Goal: Transaction & Acquisition: Purchase product/service

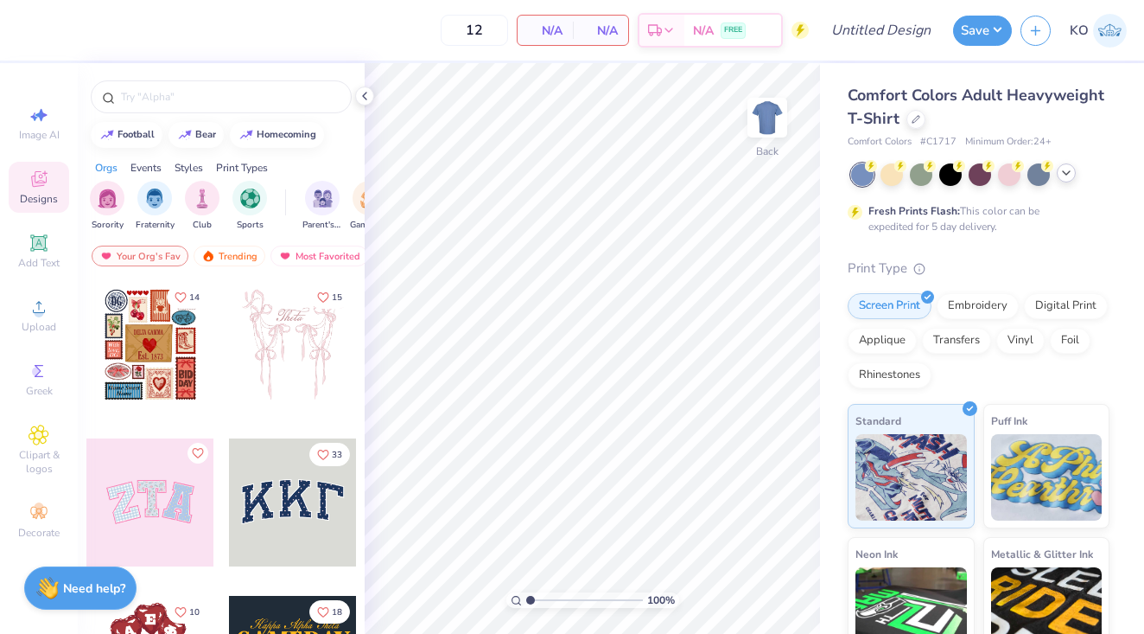
click at [1065, 173] on icon at bounding box center [1067, 173] width 14 height 14
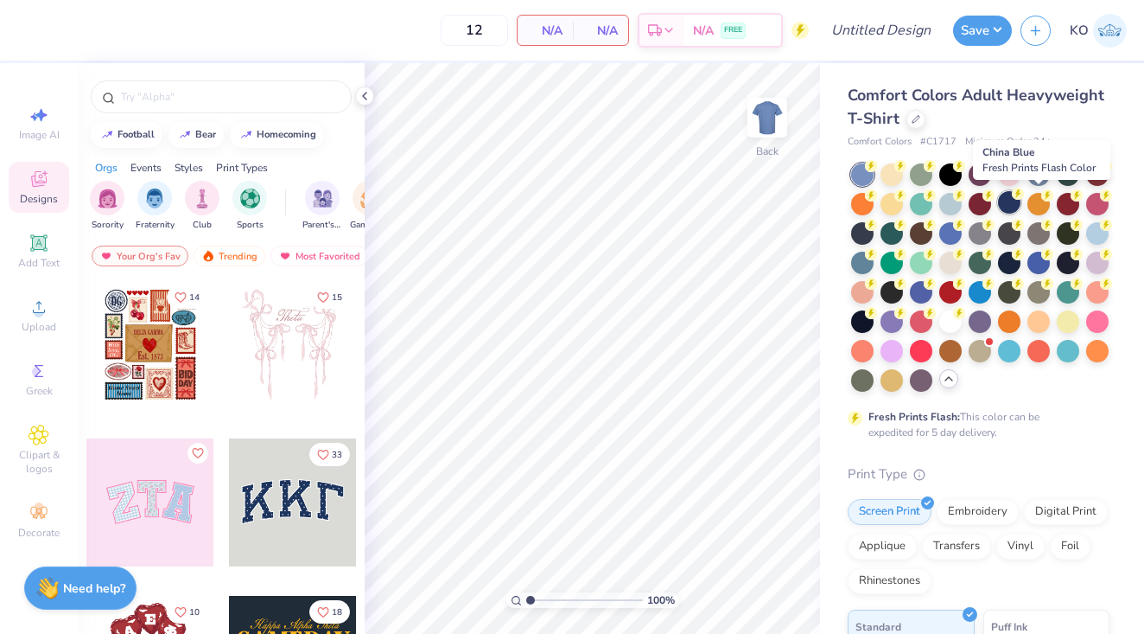
click at [1021, 201] on div at bounding box center [1009, 202] width 22 height 22
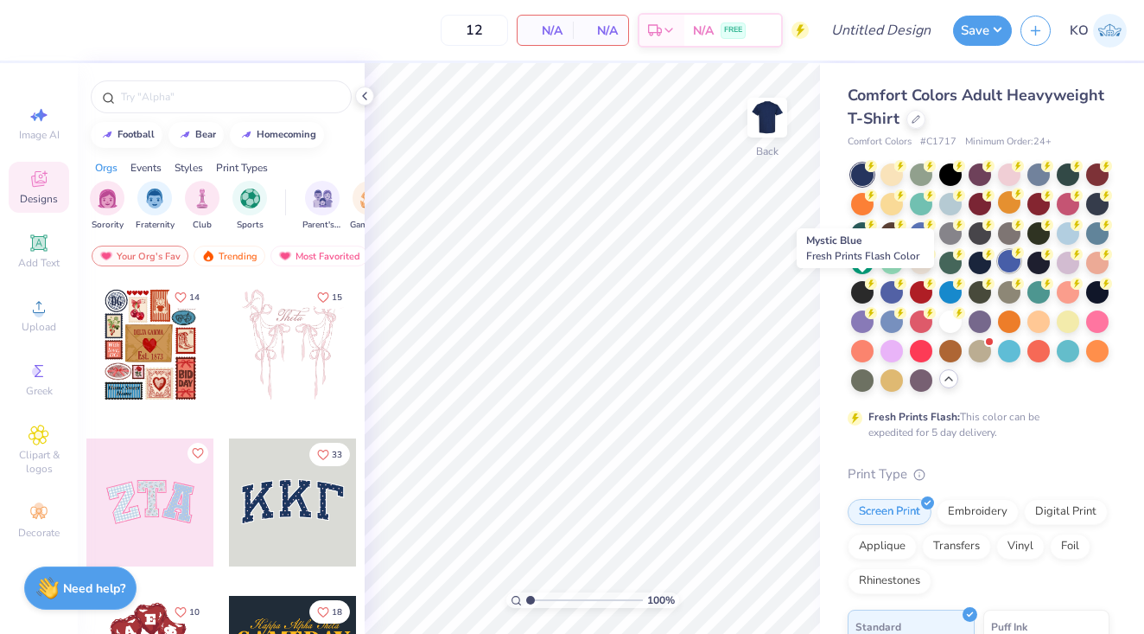
click at [998, 272] on div at bounding box center [1009, 261] width 22 height 22
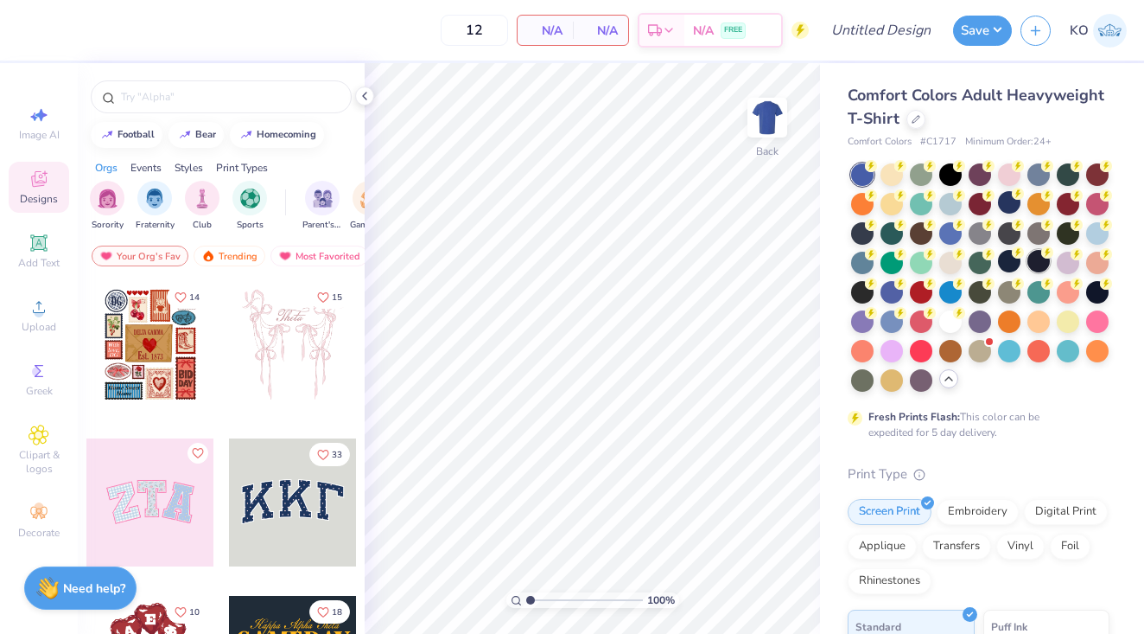
click at [1028, 272] on div at bounding box center [1039, 261] width 22 height 22
click at [903, 292] on div at bounding box center [892, 290] width 22 height 22
click at [874, 293] on div at bounding box center [862, 290] width 22 height 22
click at [1086, 302] on div at bounding box center [1097, 290] width 22 height 22
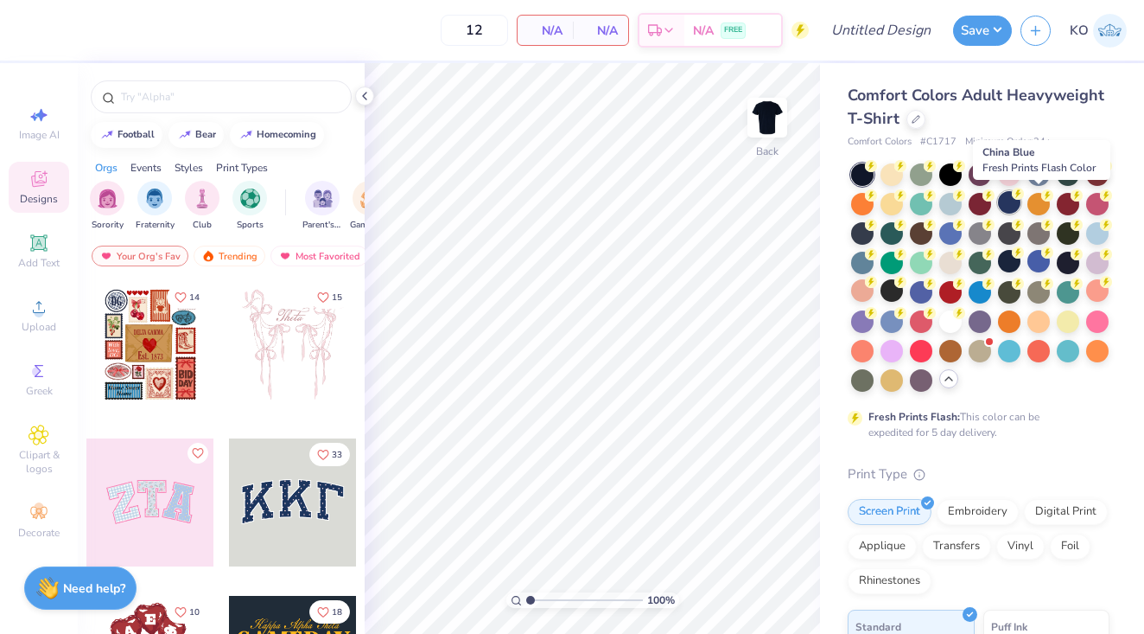
click at [1021, 199] on div at bounding box center [1009, 202] width 22 height 22
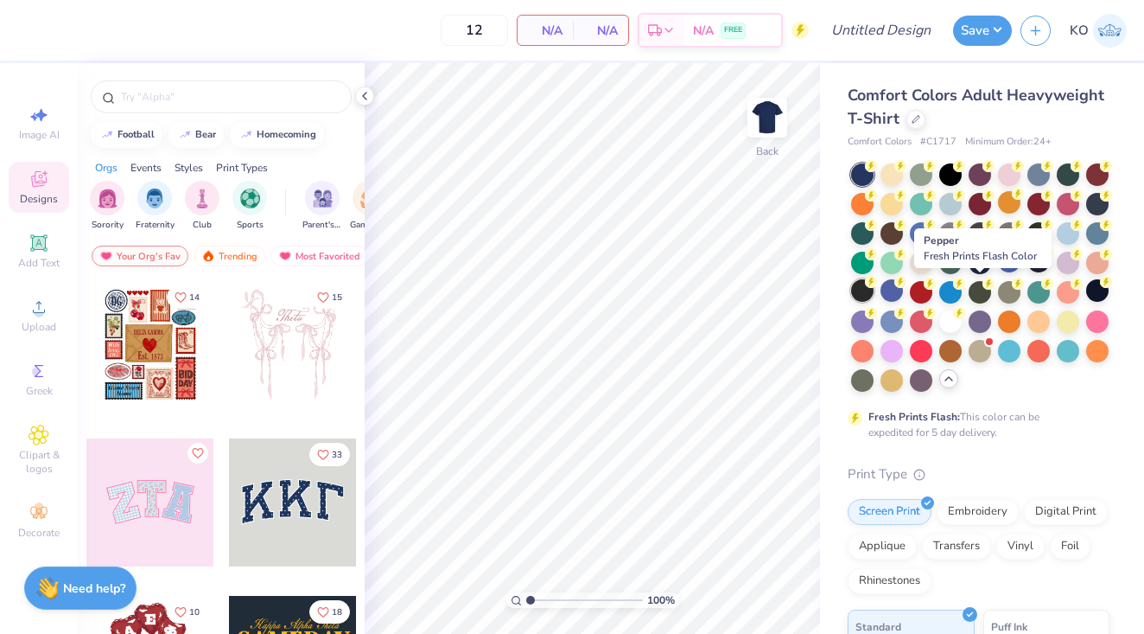
click at [874, 291] on div at bounding box center [862, 290] width 22 height 22
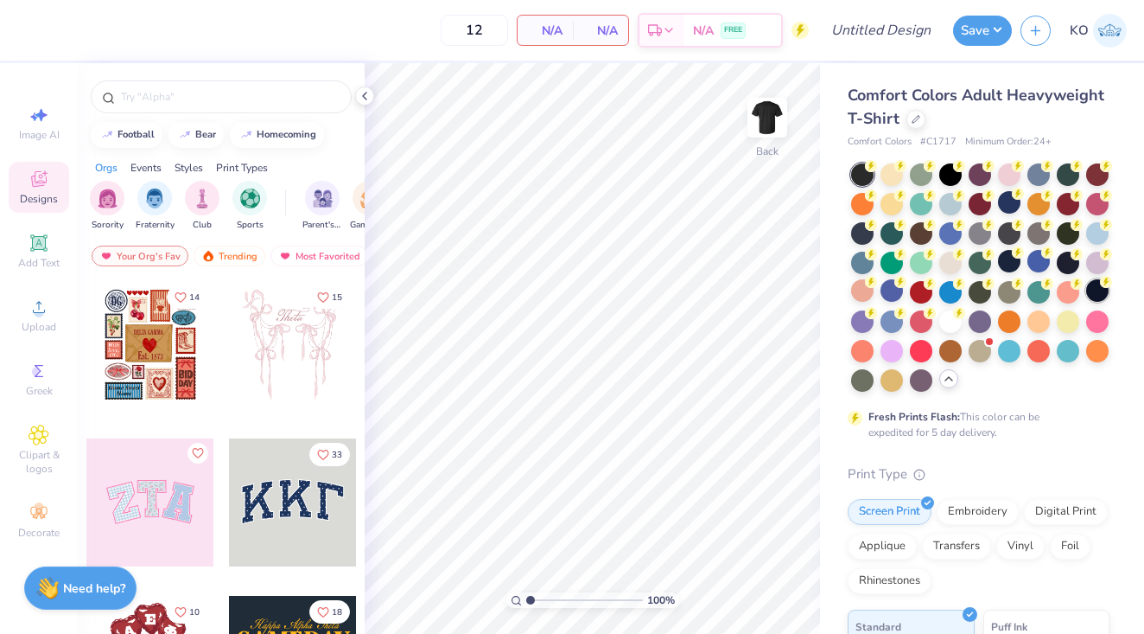
click at [1086, 302] on div at bounding box center [1097, 290] width 22 height 22
click at [940, 331] on div at bounding box center [951, 320] width 22 height 22
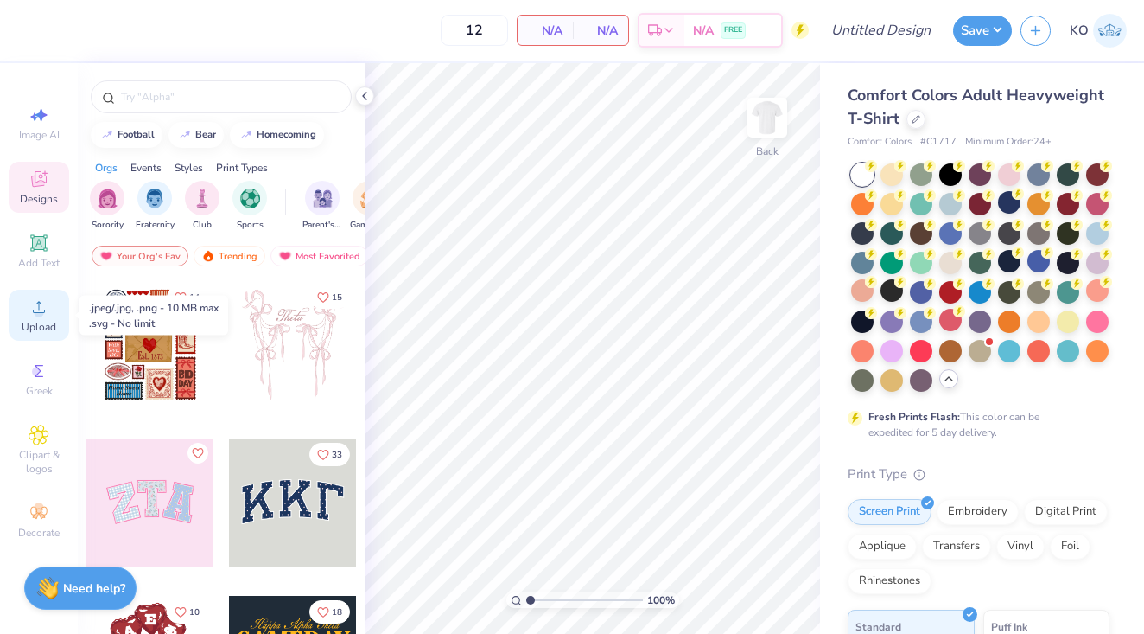
click at [35, 325] on span "Upload" at bounding box center [39, 327] width 35 height 14
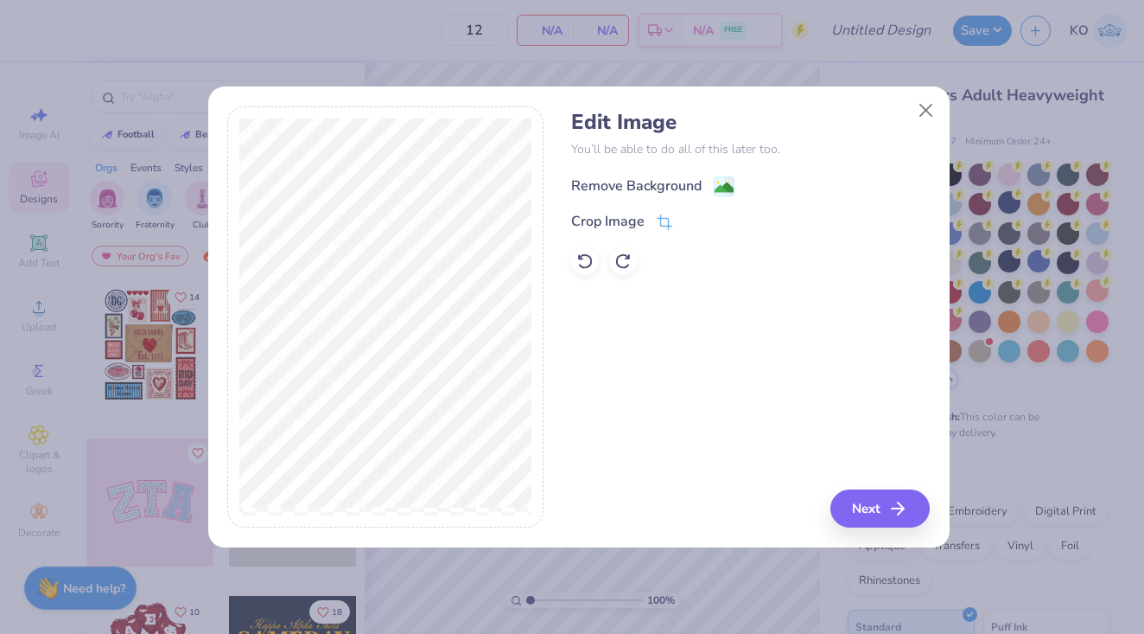
click at [722, 182] on image at bounding box center [724, 187] width 19 height 19
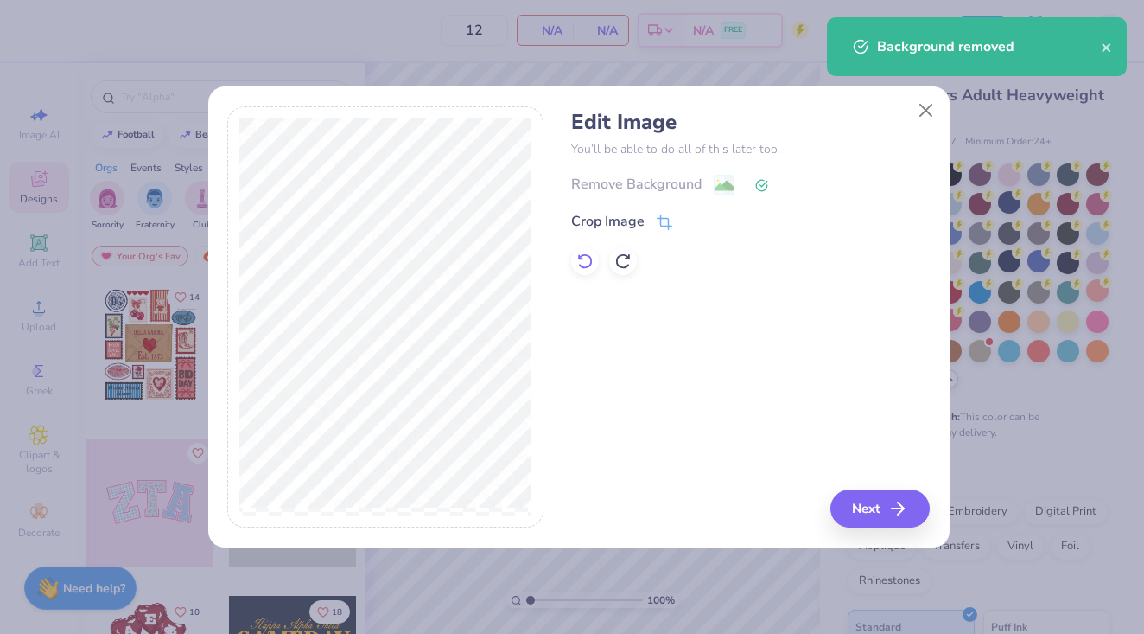
click at [588, 258] on icon at bounding box center [584, 260] width 17 height 17
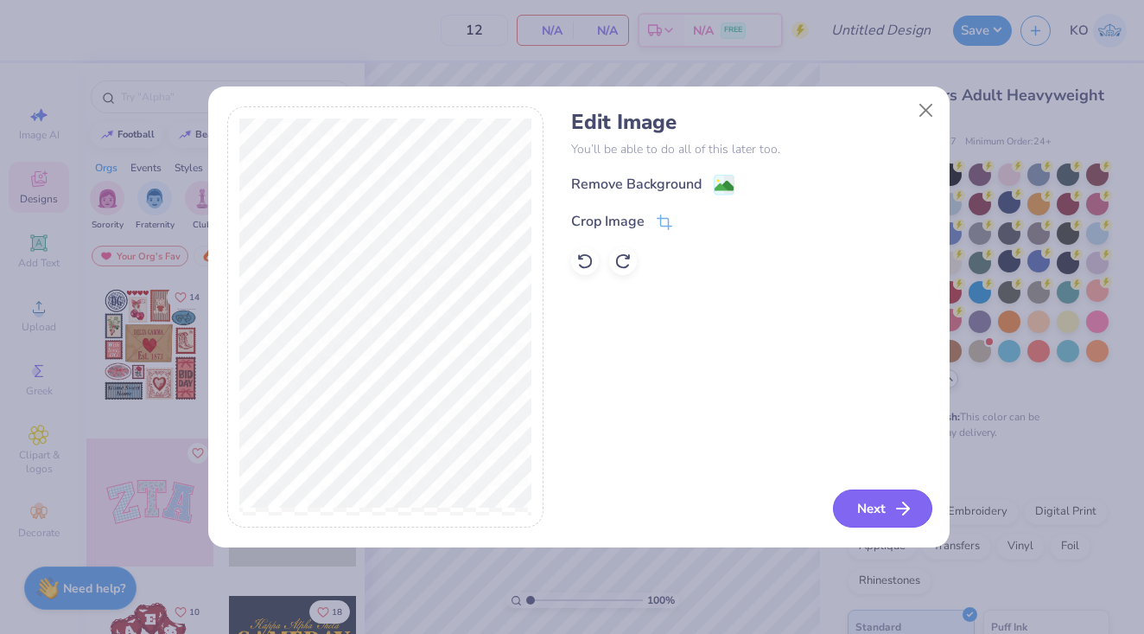
click at [874, 522] on button "Next" at bounding box center [882, 508] width 99 height 38
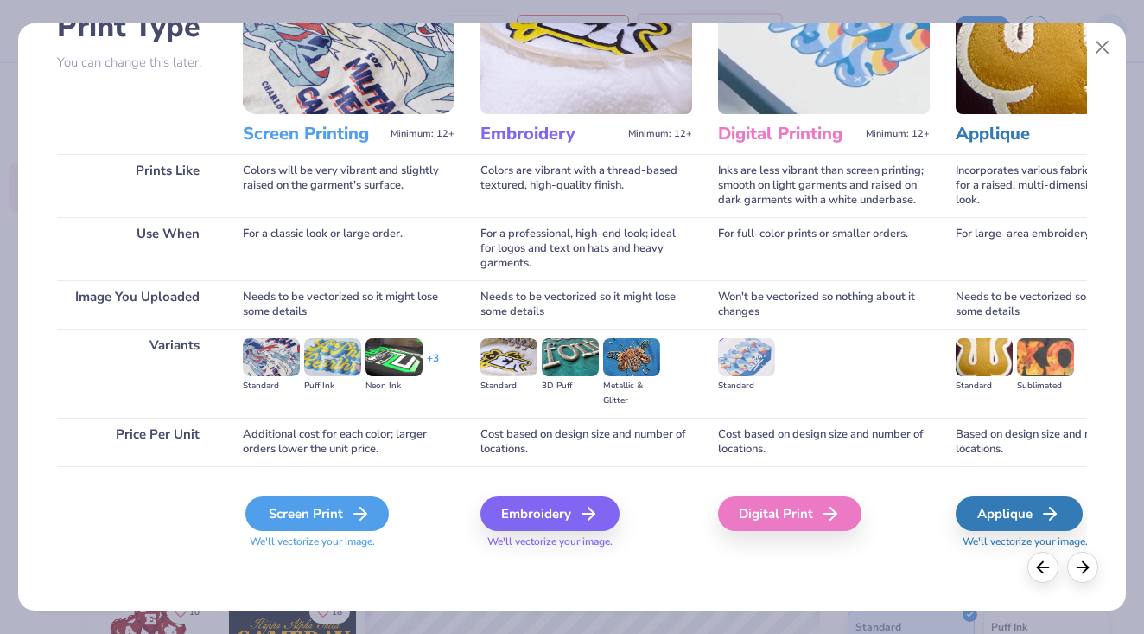
scroll to position [142, 0]
click at [341, 516] on div "Screen Print" at bounding box center [316, 513] width 143 height 35
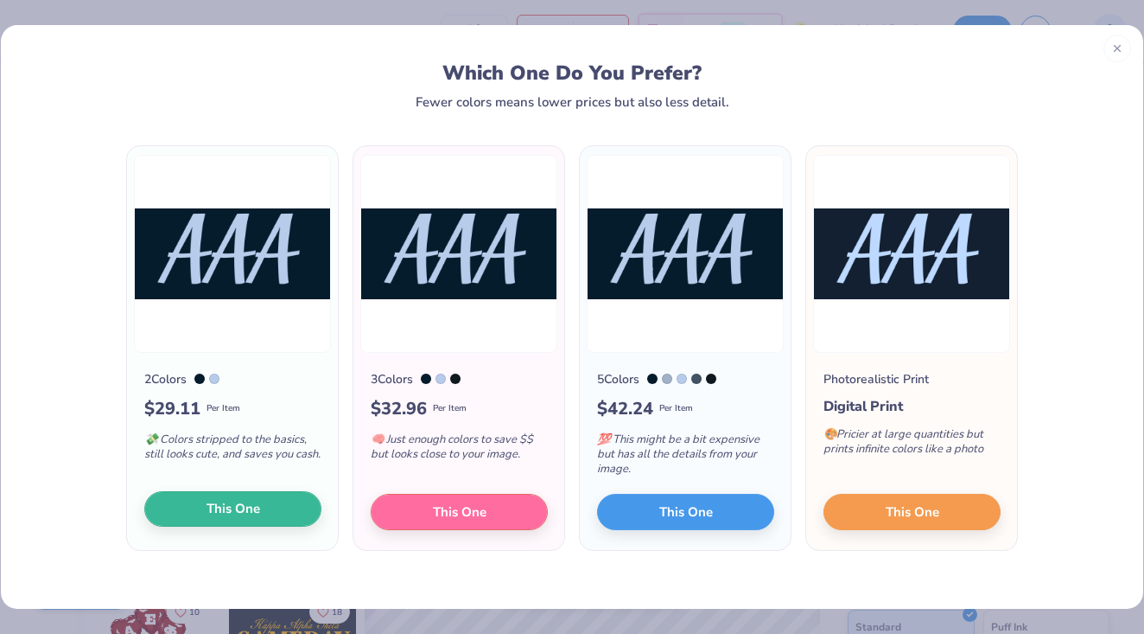
click at [216, 502] on span "This One" at bounding box center [234, 509] width 54 height 20
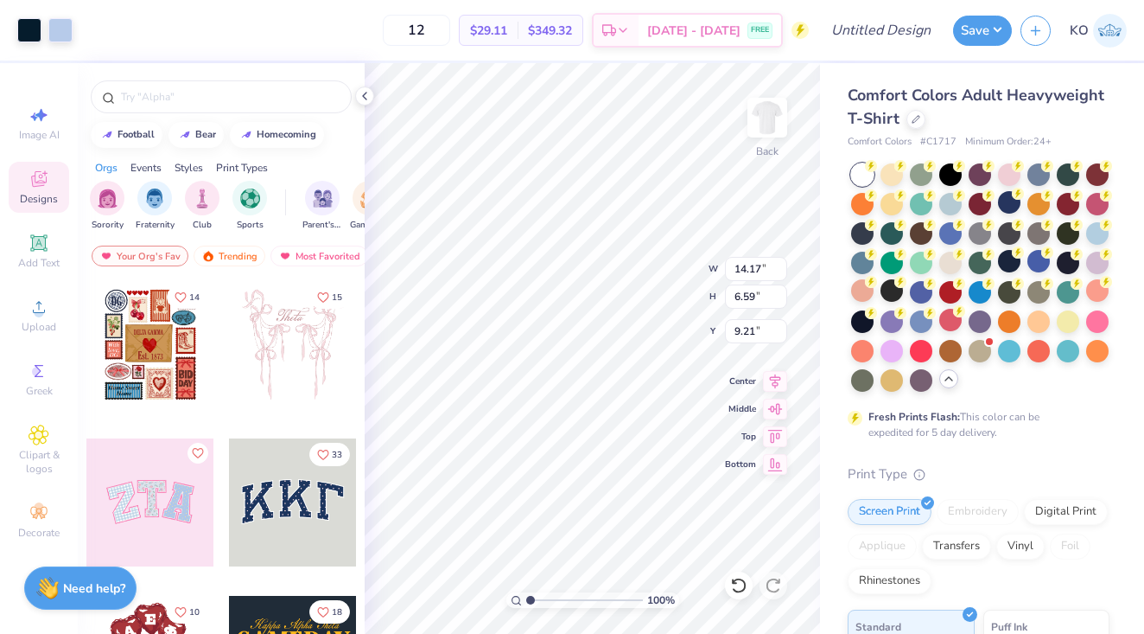
type input "1.05"
type input "6.63"
type input "3.08"
type input "1.69"
type input "5.41"
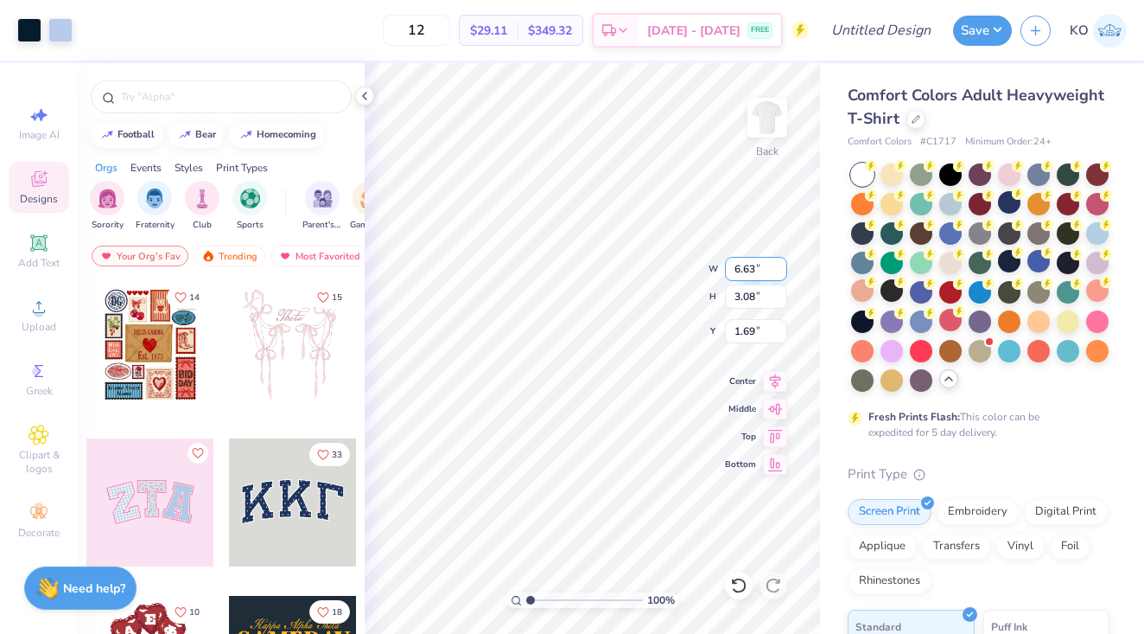
type input "2.51"
type input "2.02"
click at [763, 125] on img at bounding box center [767, 117] width 69 height 69
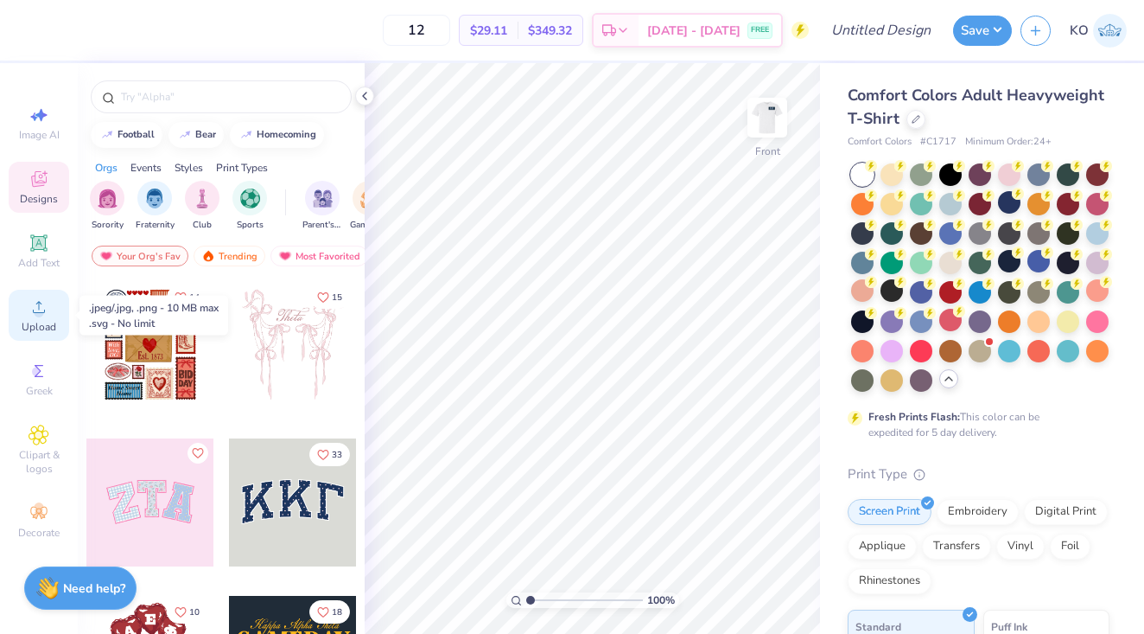
click at [39, 316] on circle at bounding box center [39, 313] width 10 height 10
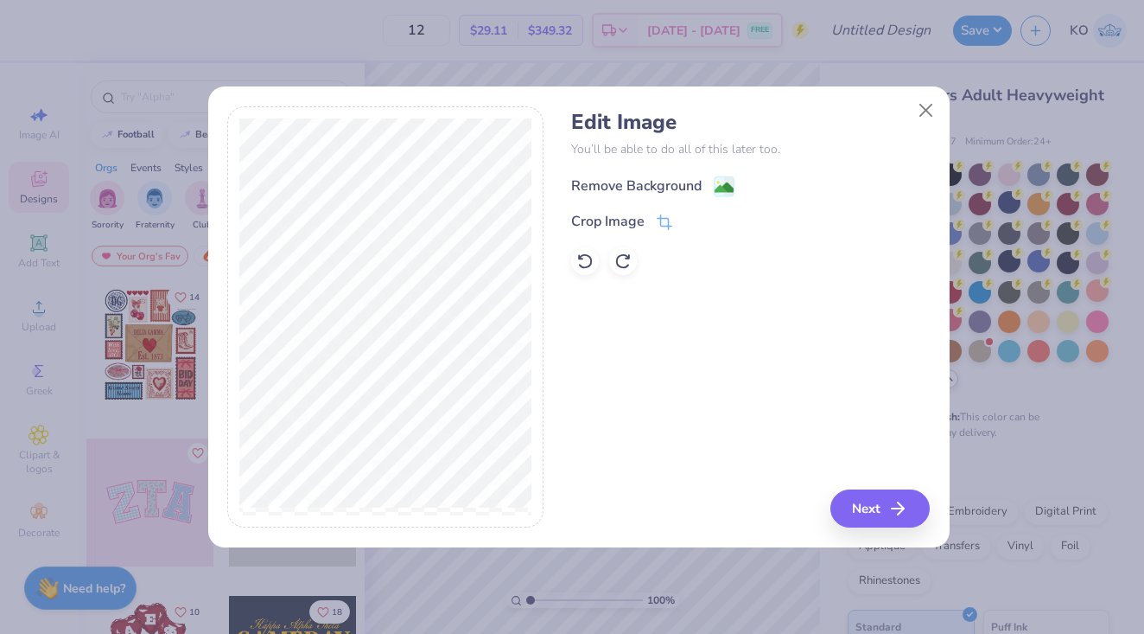
click at [729, 183] on image at bounding box center [724, 187] width 19 height 19
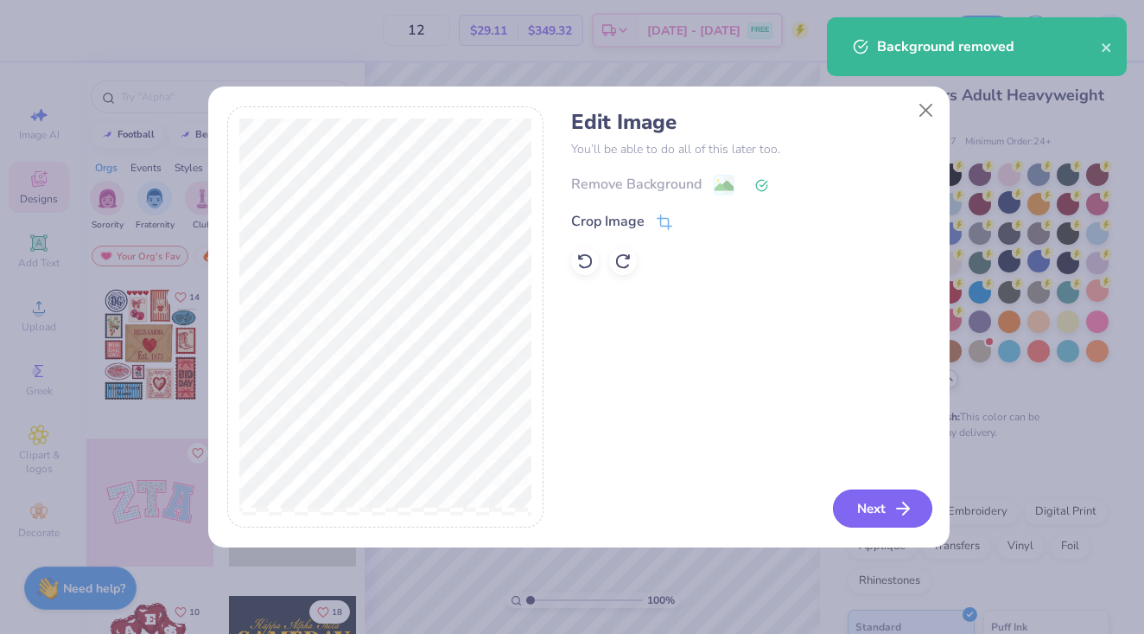
click at [879, 519] on button "Next" at bounding box center [882, 508] width 99 height 38
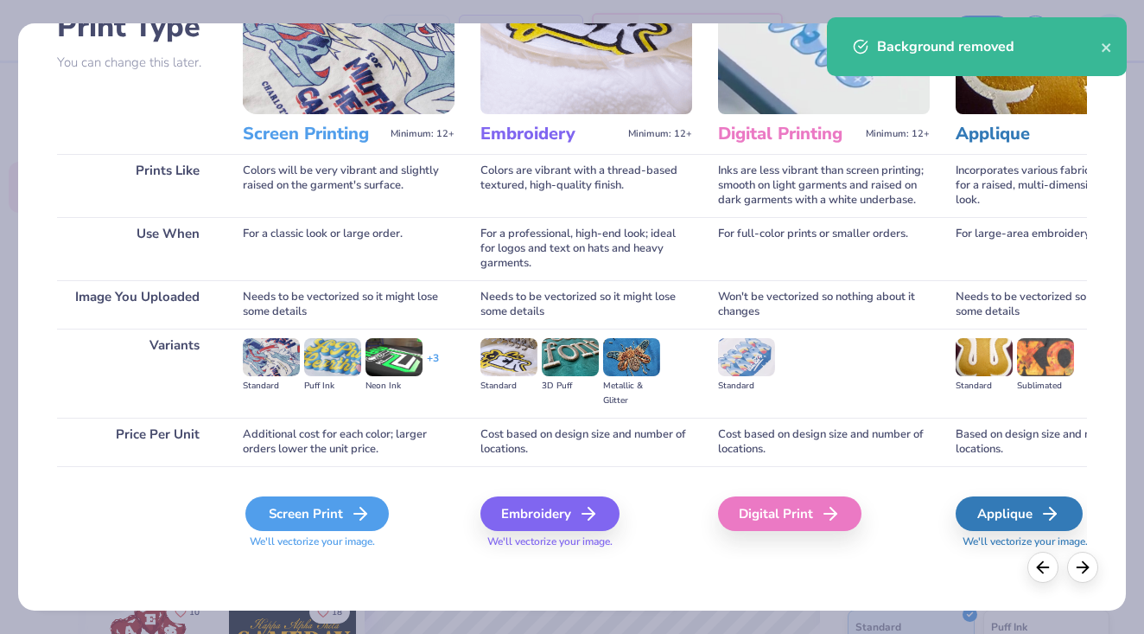
scroll to position [143, 0]
click at [303, 506] on div "Screen Print" at bounding box center [316, 513] width 143 height 35
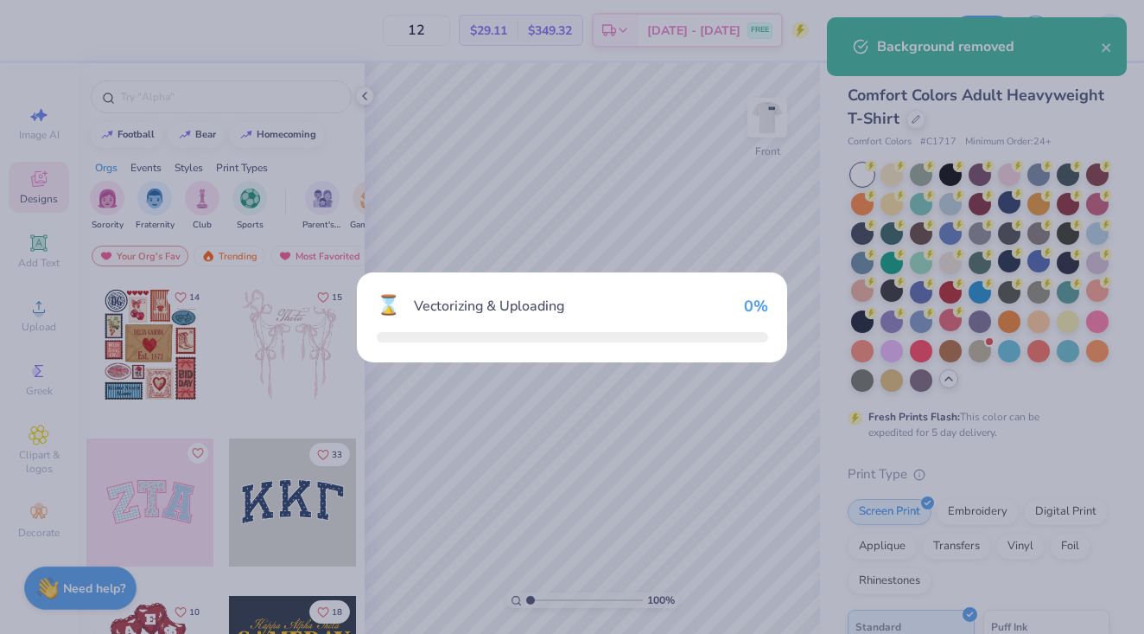
scroll to position [0, 0]
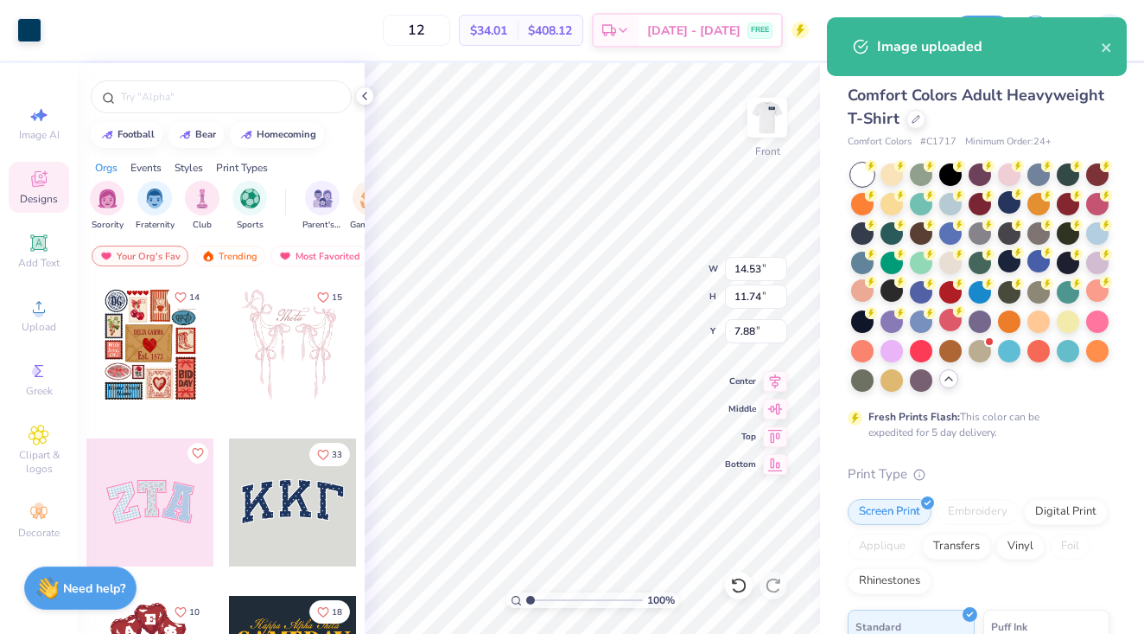
type input "3.80"
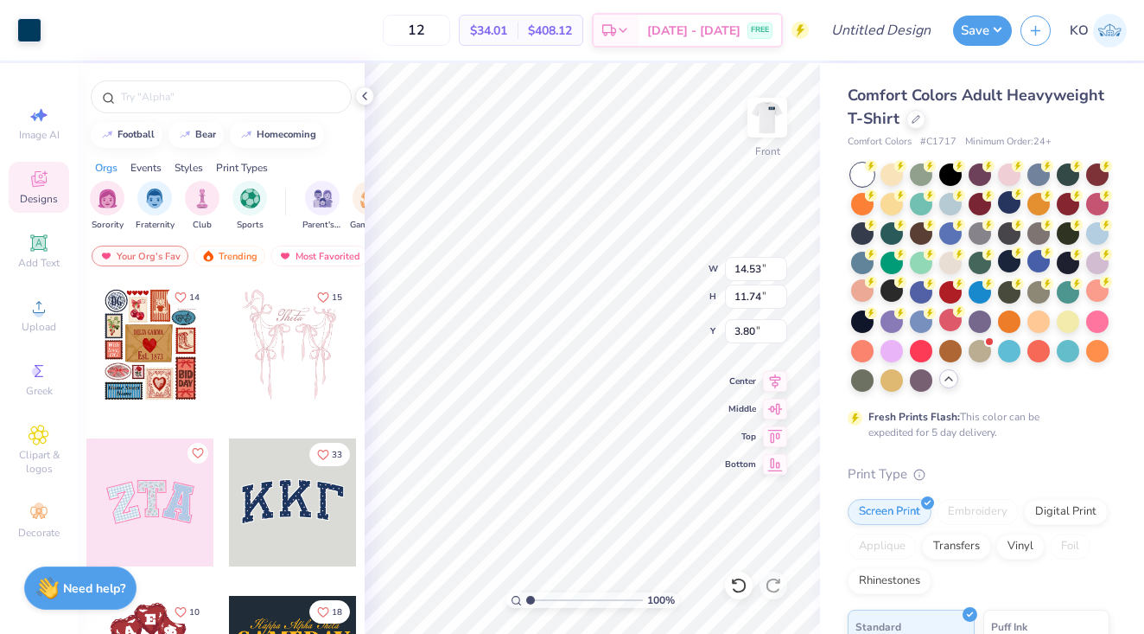
type input "12.90"
type input "10.42"
type input "3.90"
type input "3.00"
click at [761, 124] on img at bounding box center [767, 117] width 69 height 69
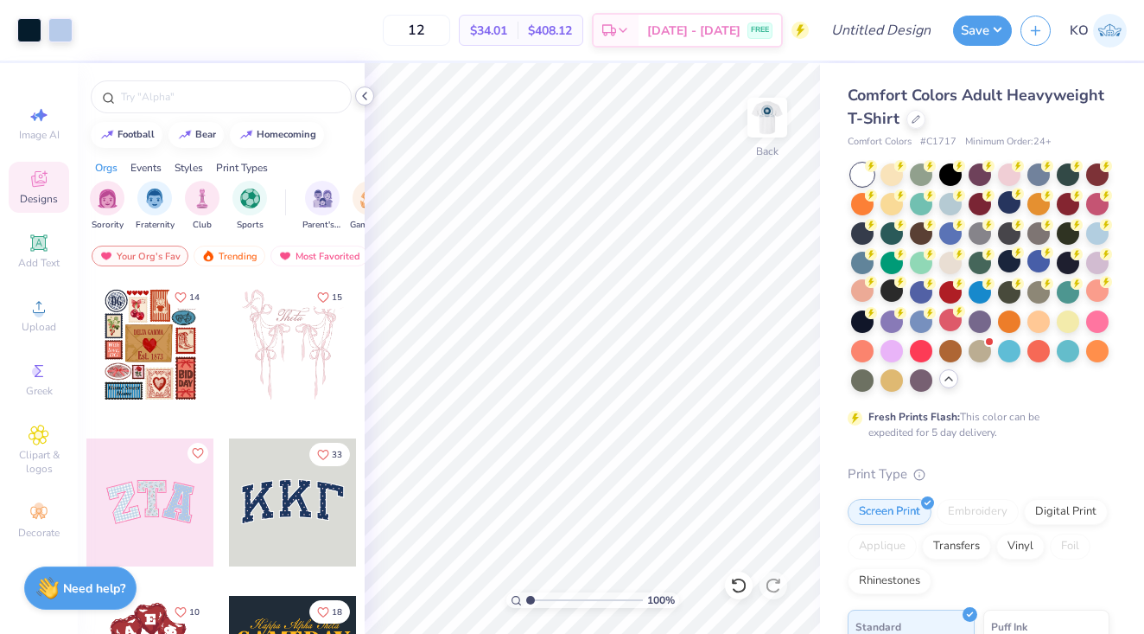
click at [365, 92] on icon at bounding box center [365, 96] width 14 height 14
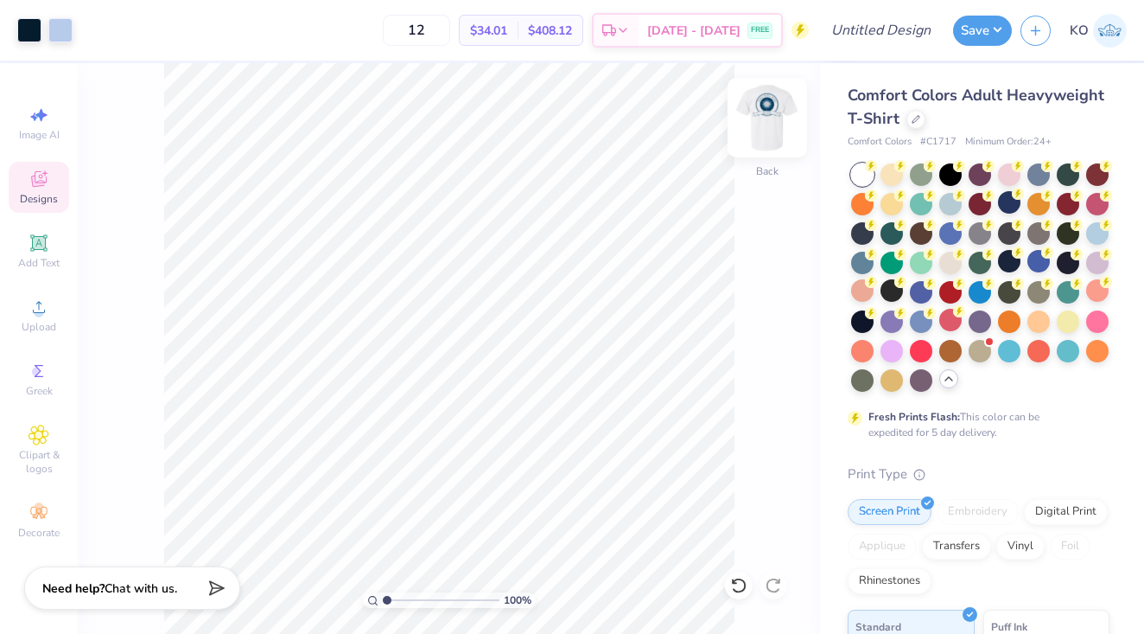
click at [771, 141] on img at bounding box center [767, 117] width 69 height 69
click at [769, 115] on img at bounding box center [767, 117] width 69 height 69
click at [34, 307] on icon at bounding box center [39, 306] width 21 height 21
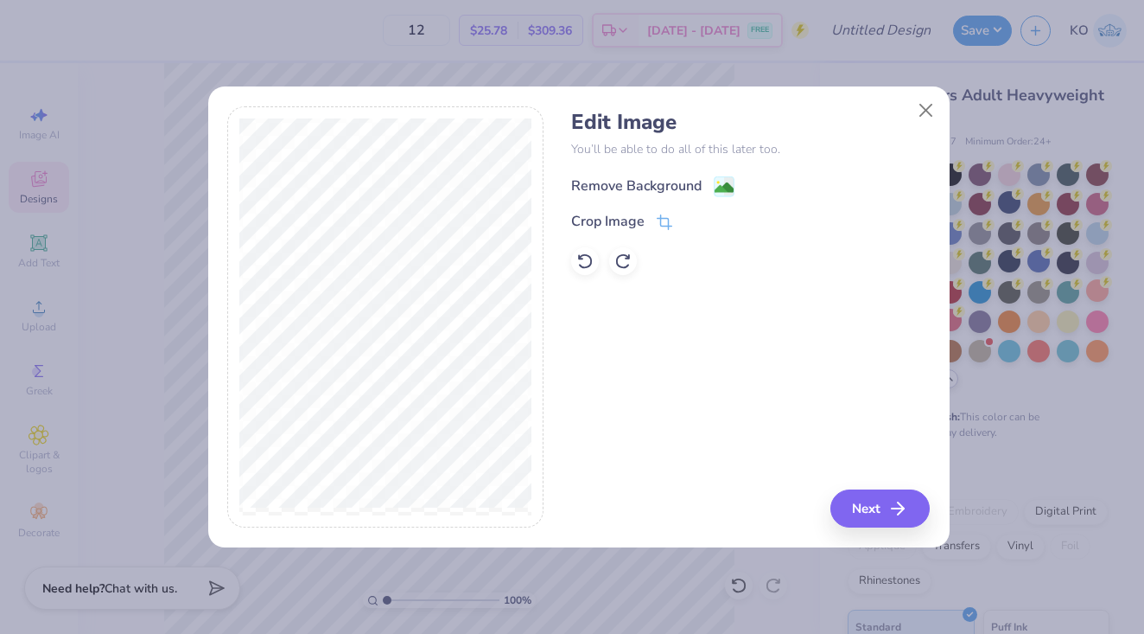
click at [723, 180] on image at bounding box center [724, 187] width 19 height 19
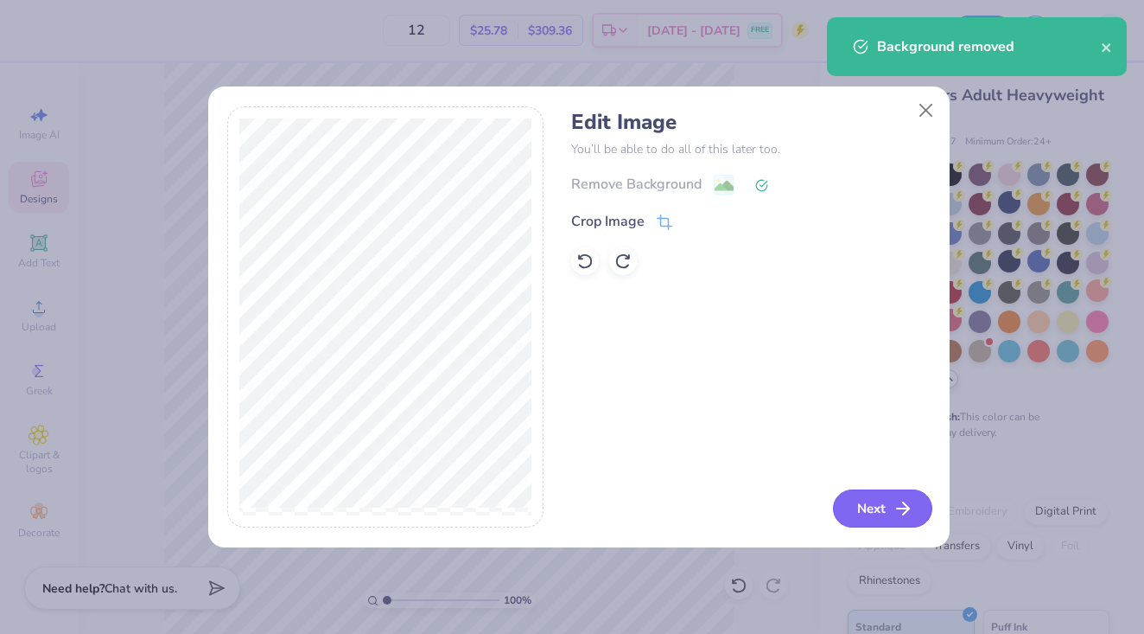
click at [867, 506] on button "Next" at bounding box center [882, 508] width 99 height 38
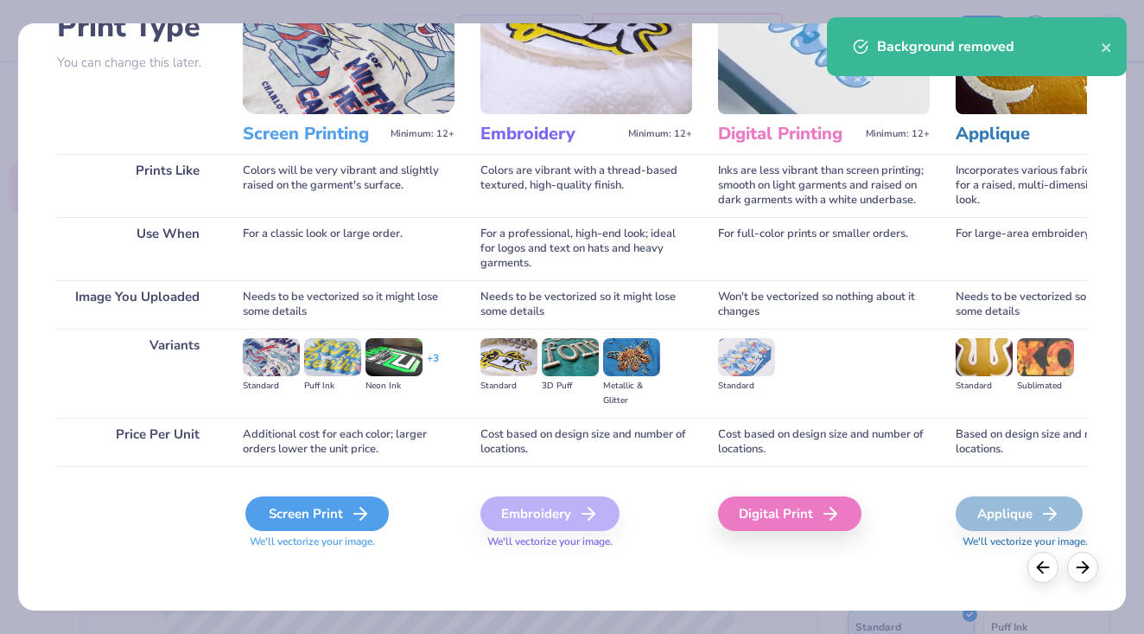
click at [345, 504] on div "Screen Print" at bounding box center [316, 513] width 143 height 35
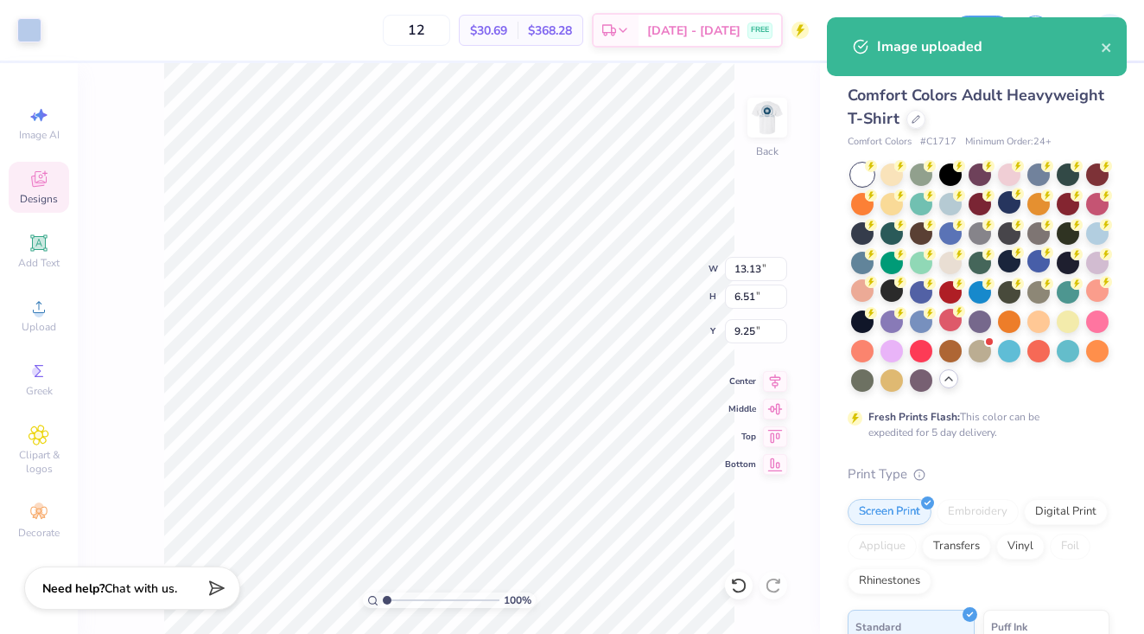
type input "6.44"
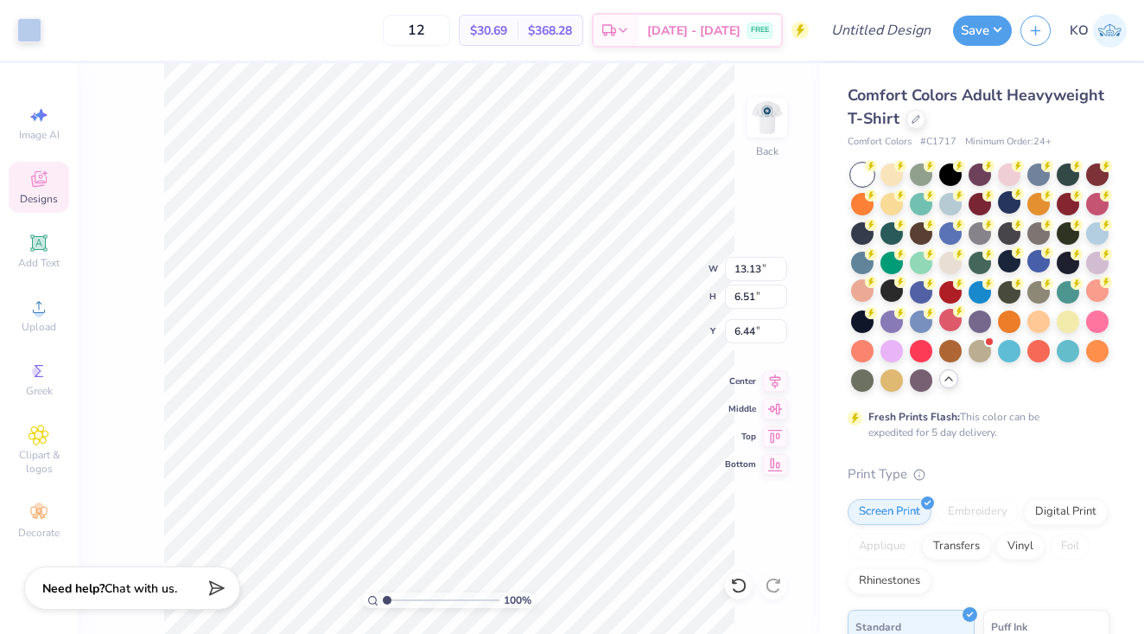
type input "5.98"
type input "2.96"
type input "0.86"
type input "1.87"
type input "5.27"
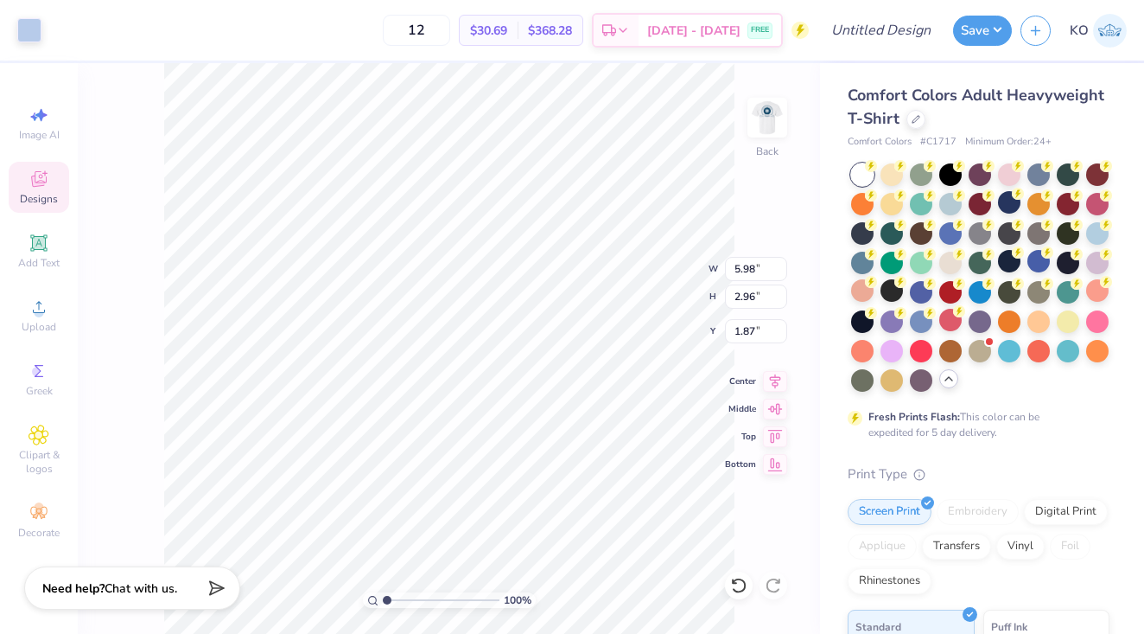
type input "2.61"
click at [738, 586] on icon at bounding box center [738, 584] width 17 height 17
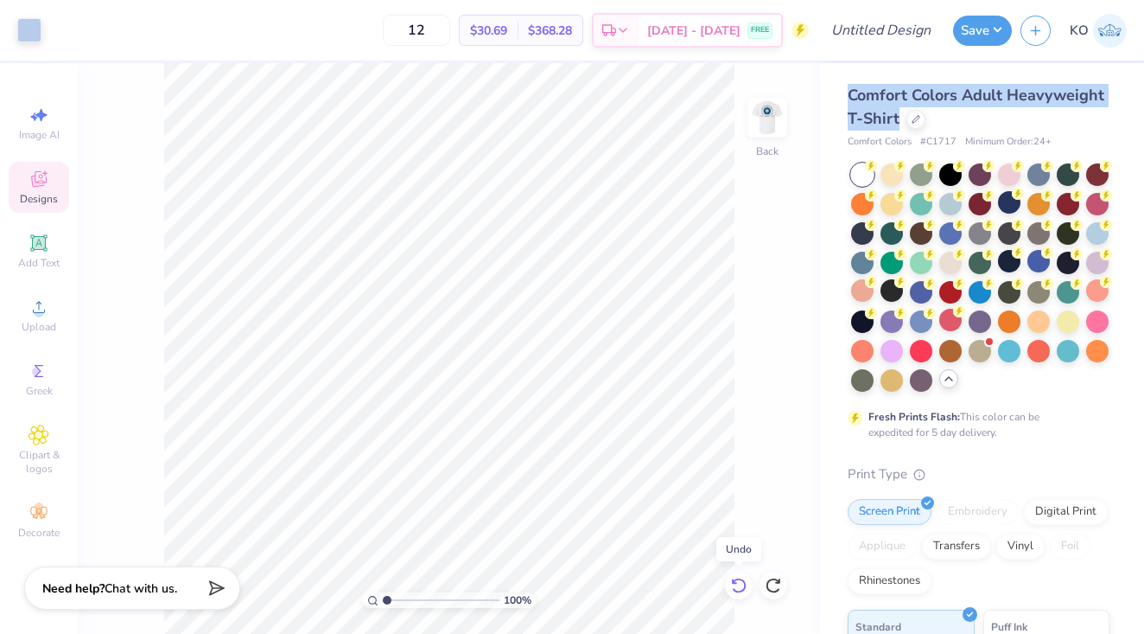
click at [738, 586] on icon at bounding box center [738, 584] width 17 height 17
click at [1028, 272] on div at bounding box center [1039, 261] width 22 height 22
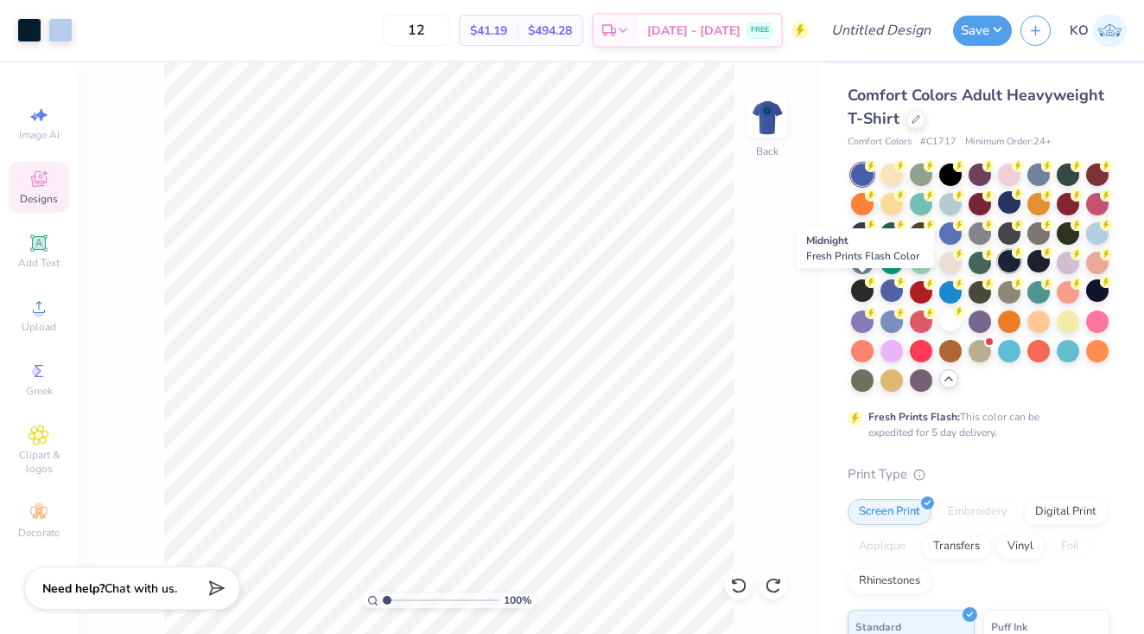
click at [998, 272] on div at bounding box center [1009, 261] width 22 height 22
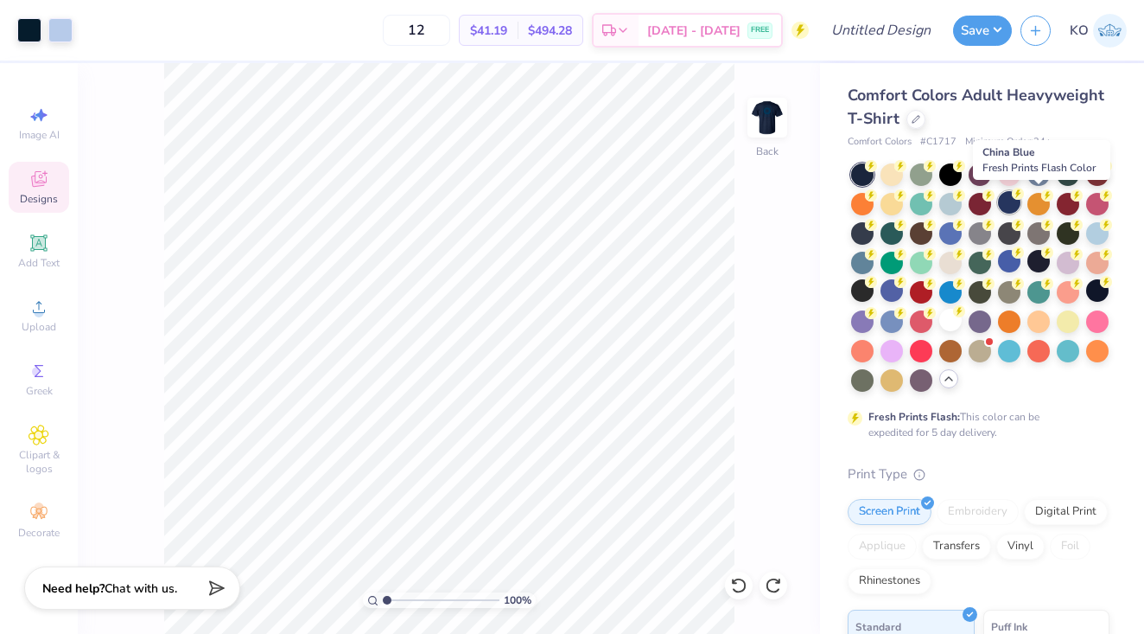
click at [1021, 203] on div at bounding box center [1009, 202] width 22 height 22
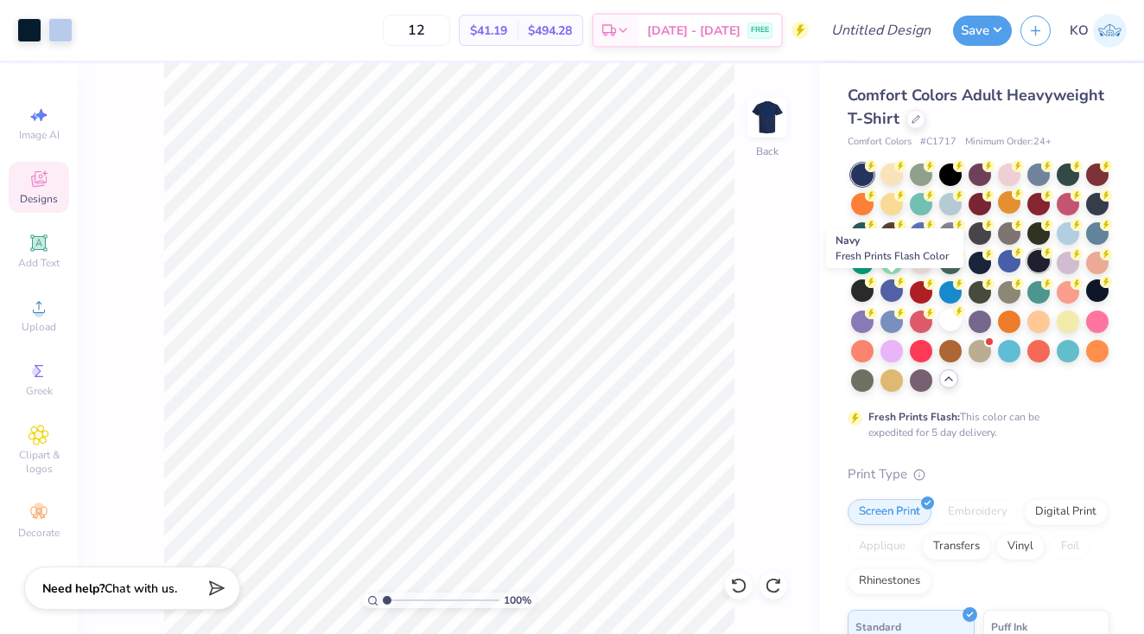
click at [1028, 272] on div at bounding box center [1039, 261] width 22 height 22
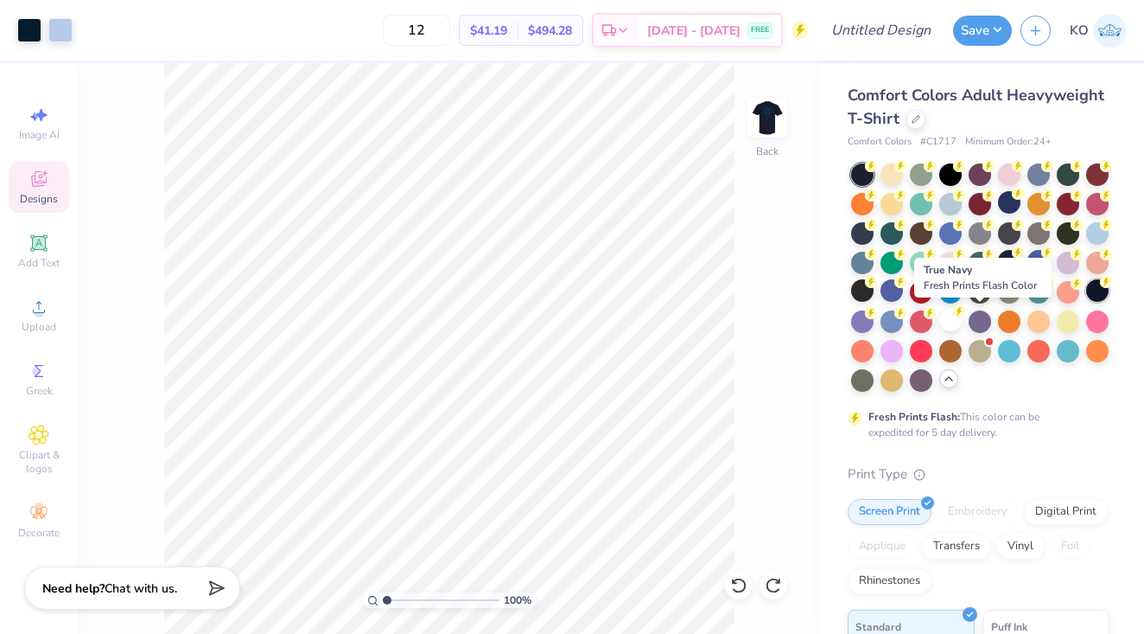
click at [1086, 302] on div at bounding box center [1097, 290] width 22 height 22
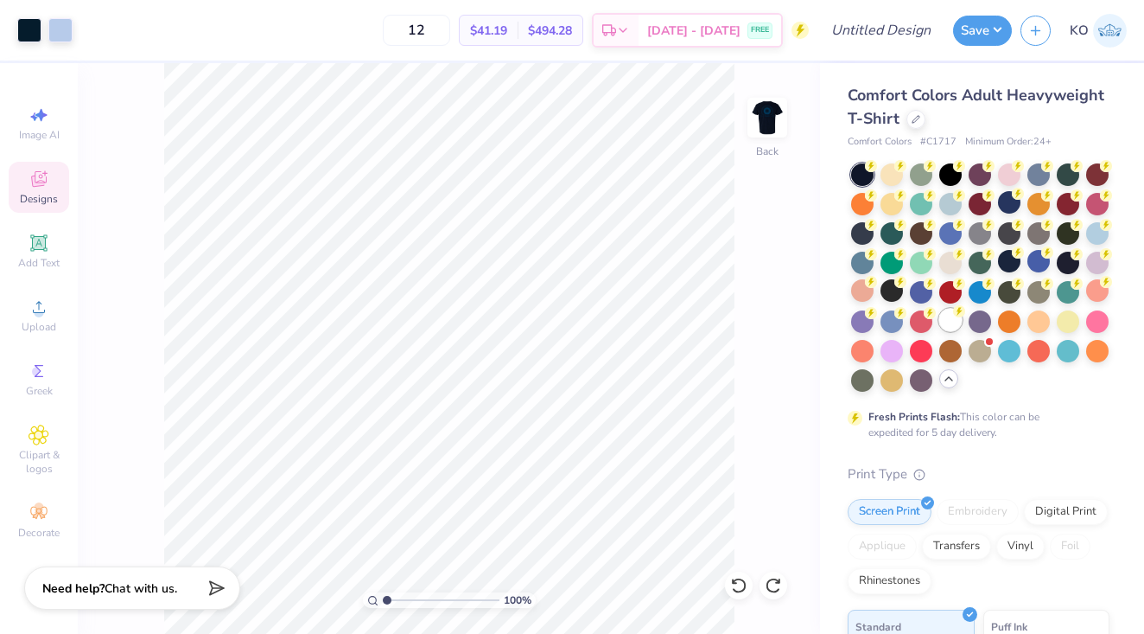
click at [940, 331] on div at bounding box center [951, 320] width 22 height 22
click at [450, 30] on input "12" at bounding box center [416, 30] width 67 height 31
type input "1"
type input "48"
click at [764, 116] on img at bounding box center [767, 117] width 69 height 69
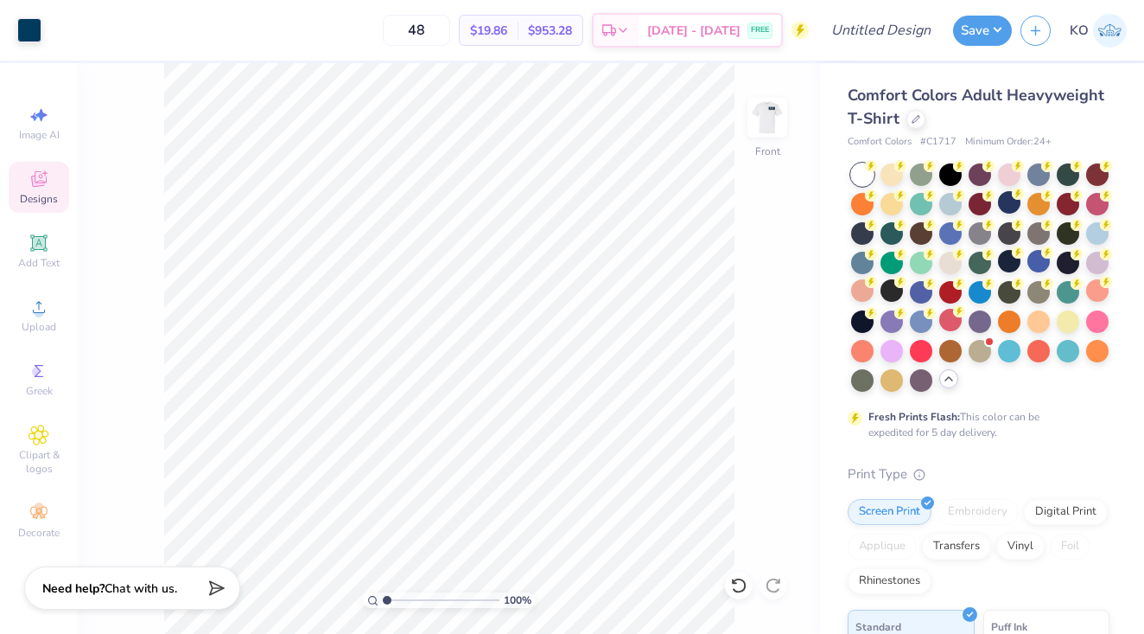
click at [764, 116] on img at bounding box center [767, 117] width 35 height 35
click at [895, 29] on input "Design Title" at bounding box center [902, 30] width 85 height 35
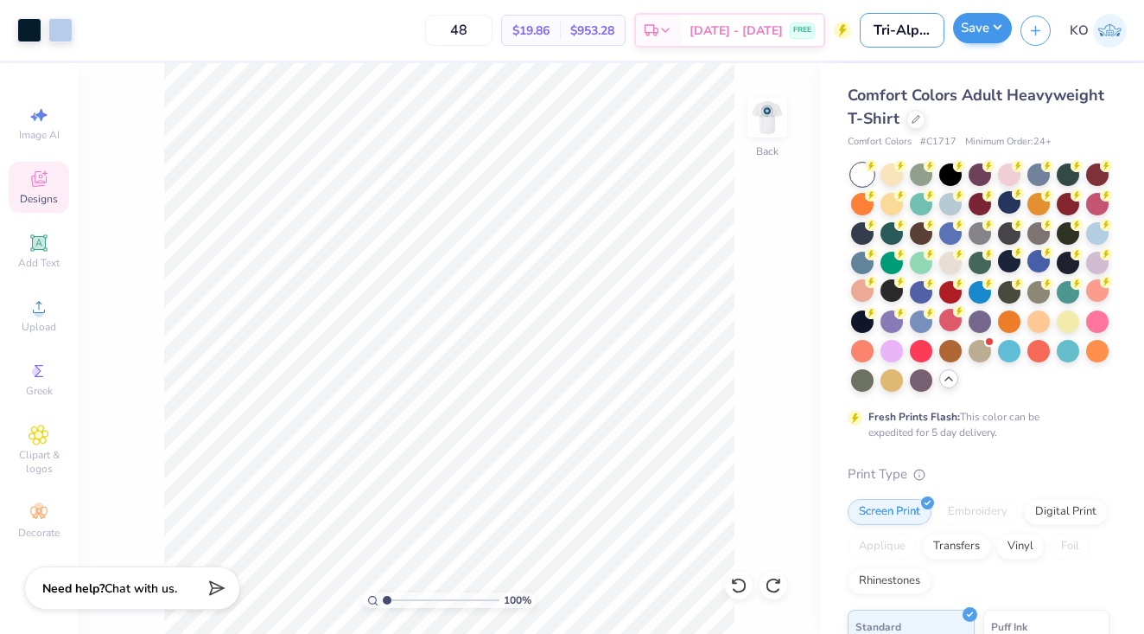
type input "Tri-Alpha Merch"
click at [984, 22] on button "Save" at bounding box center [982, 28] width 59 height 30
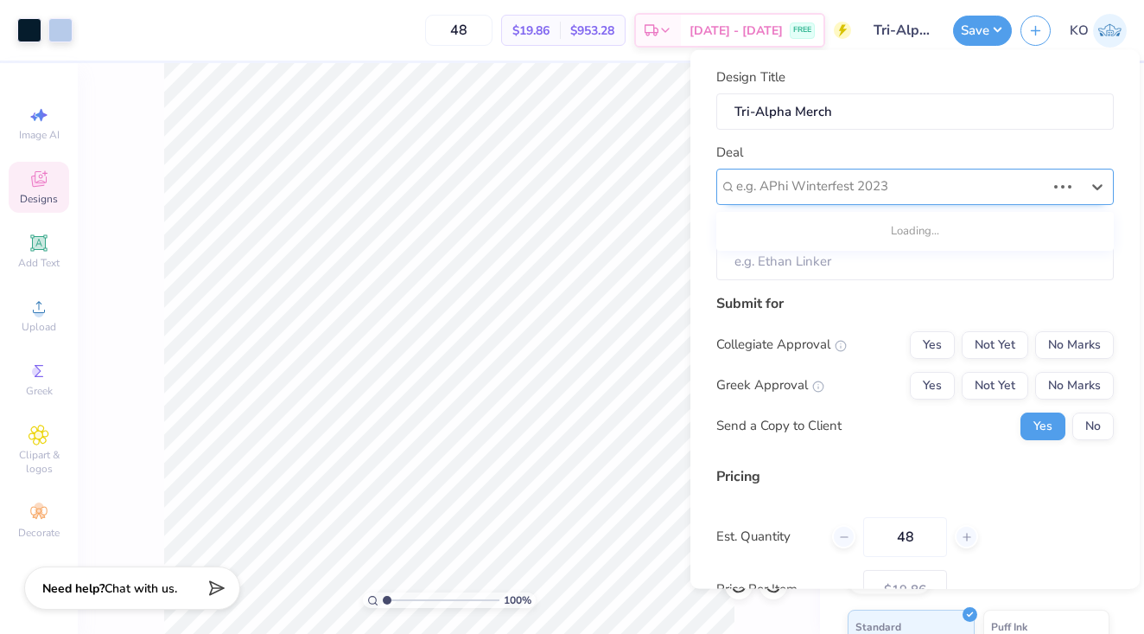
click at [791, 183] on div "e.g. APhi Winterfest 2023" at bounding box center [890, 186] width 309 height 20
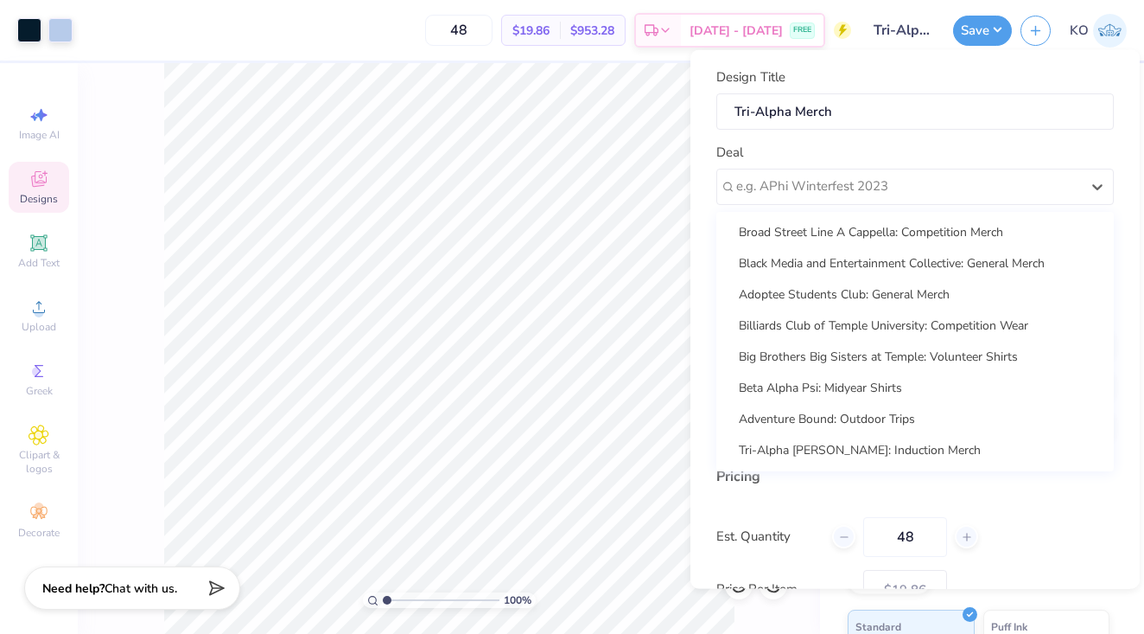
scroll to position [281, 0]
click at [806, 448] on div "Tri-Alpha [PERSON_NAME]: Induction Merch" at bounding box center [915, 449] width 384 height 29
type input "[PERSON_NAME]"
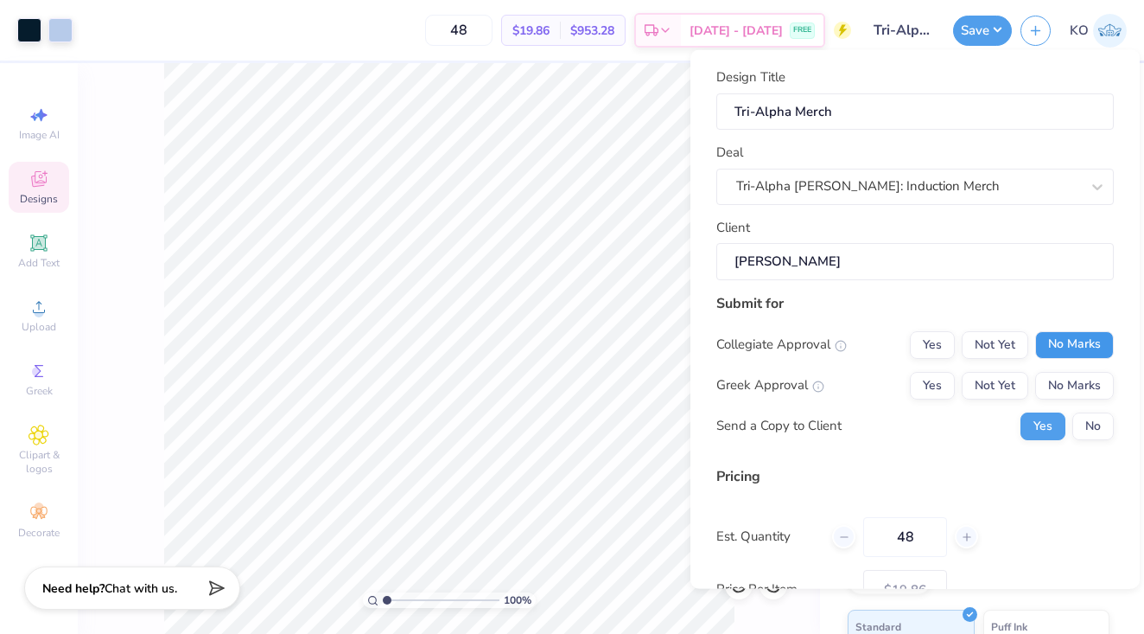
click at [1048, 338] on button "No Marks" at bounding box center [1074, 344] width 79 height 28
click at [1048, 377] on button "No Marks" at bounding box center [1074, 385] width 79 height 28
click at [1079, 424] on button "No" at bounding box center [1093, 425] width 41 height 28
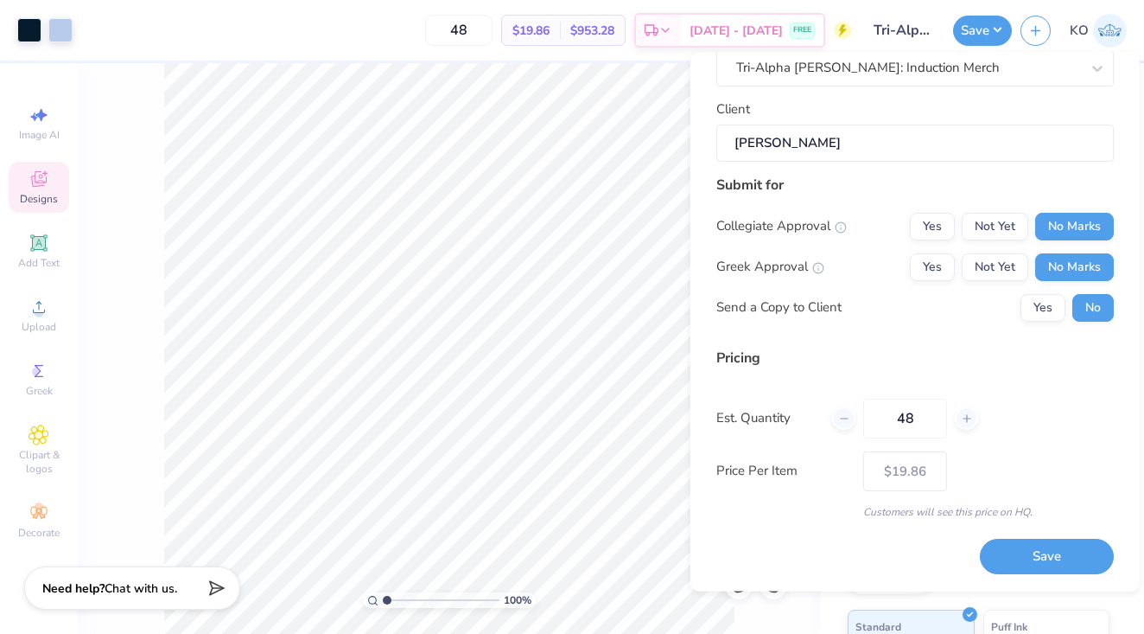
scroll to position [118, 0]
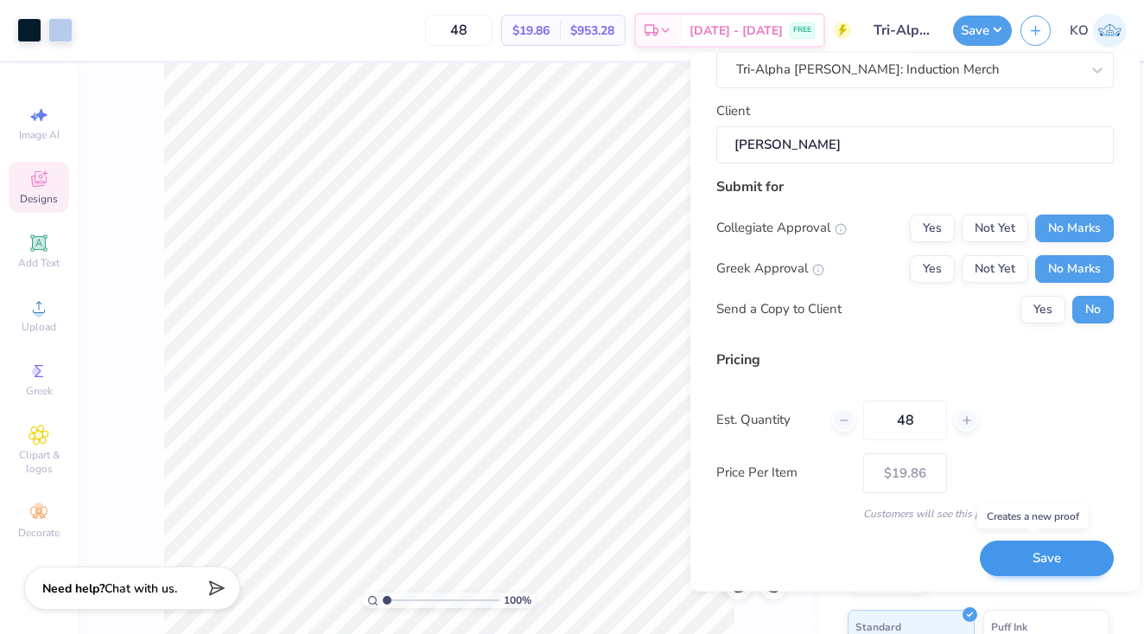
click at [1020, 556] on button "Save" at bounding box center [1047, 558] width 134 height 35
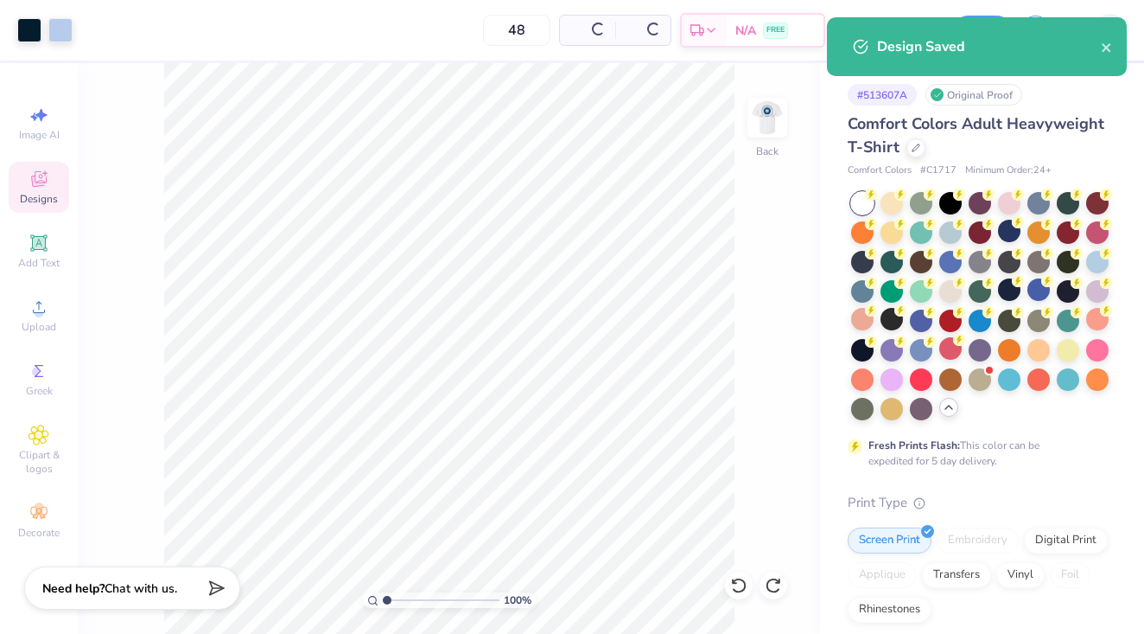
type input "$19.86"
